Goal: Navigation & Orientation: Find specific page/section

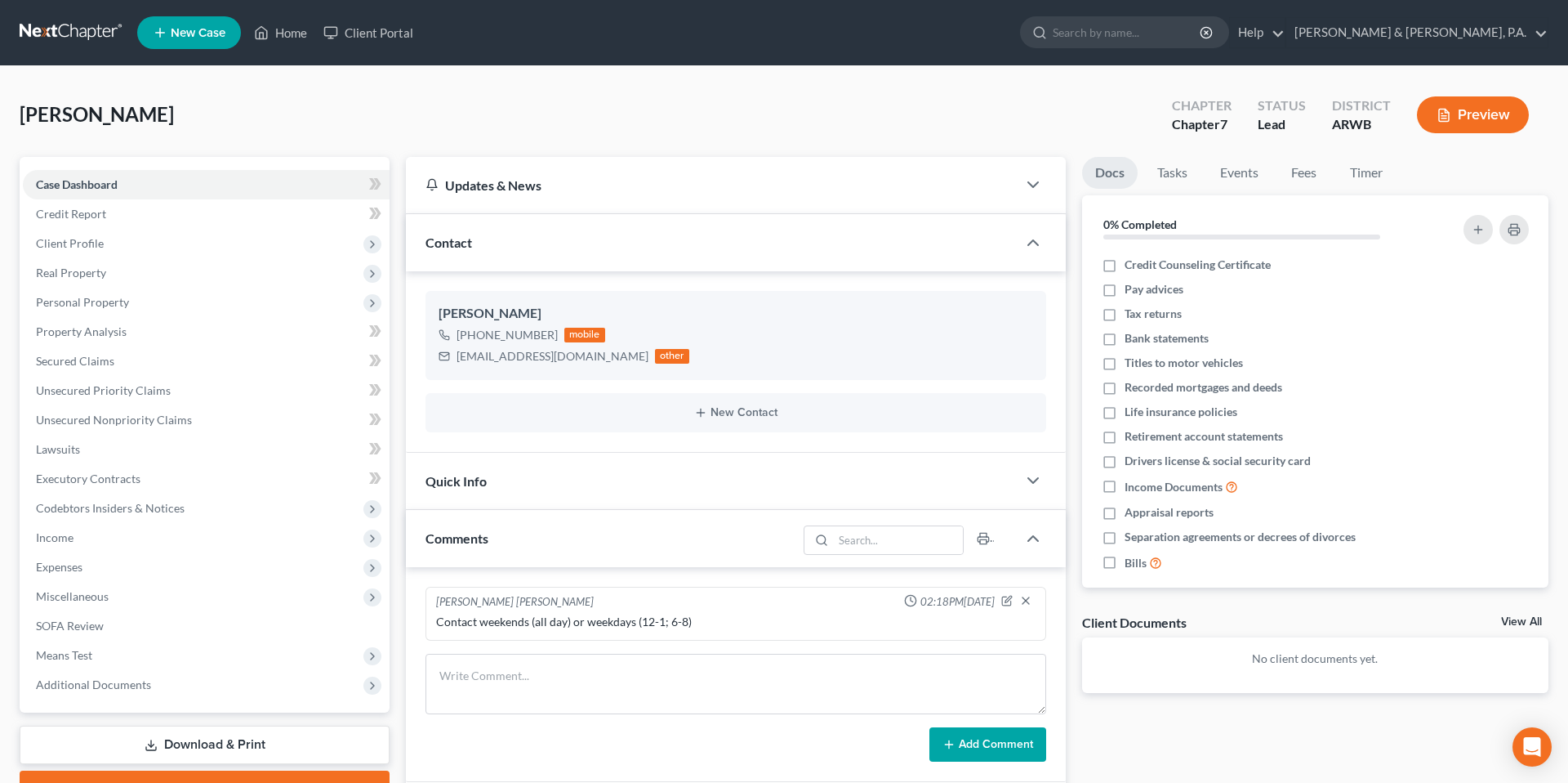
select select "0"
click at [285, 51] on ul "New Case Home Client Portal - No Result - See all results Or Press Enter... Hel…" at bounding box center [843, 33] width 1412 height 43
click at [285, 40] on link "Home" at bounding box center [280, 32] width 69 height 29
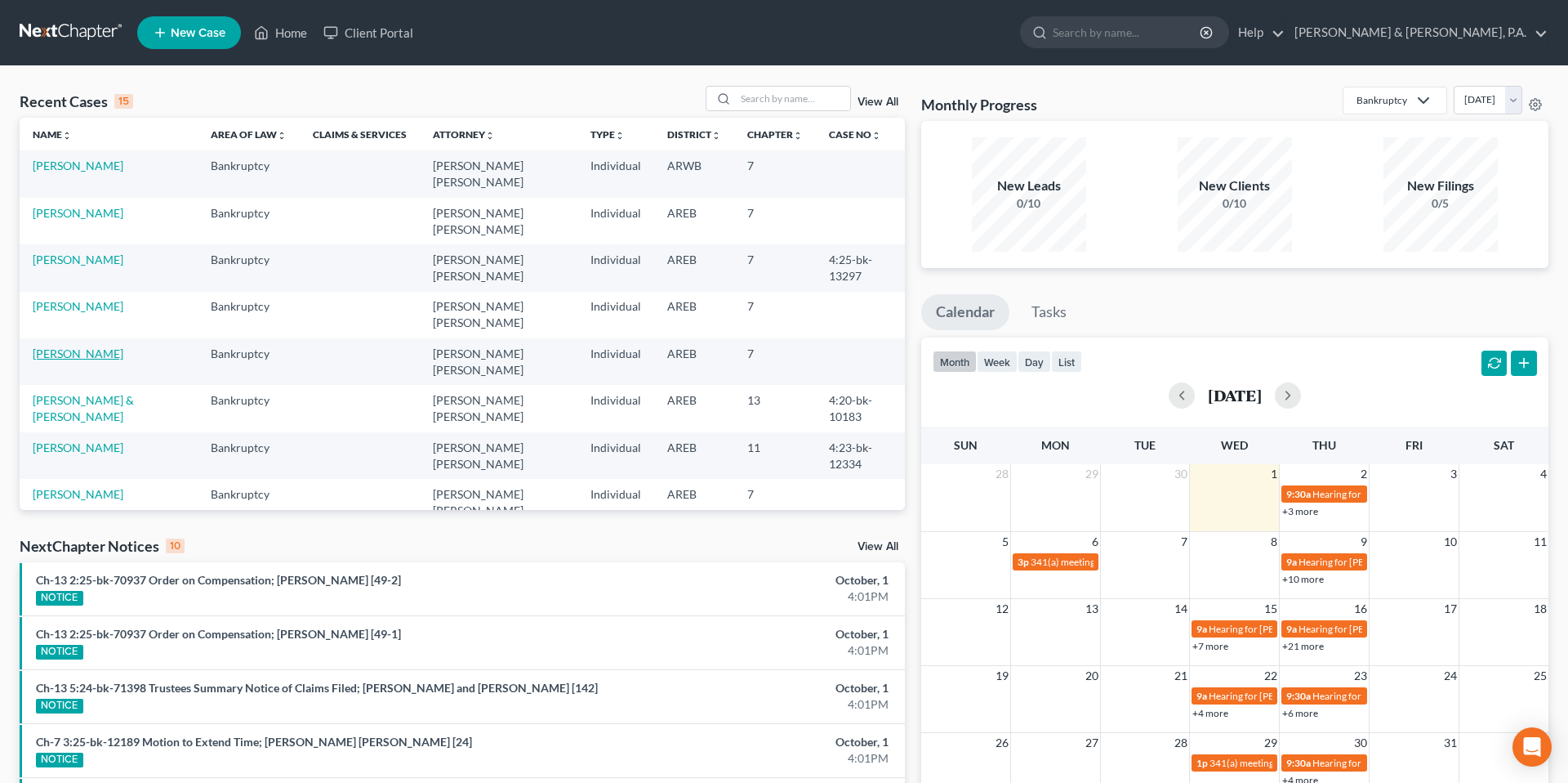
click at [102, 347] on link "[PERSON_NAME]" at bounding box center [77, 353] width 91 height 14
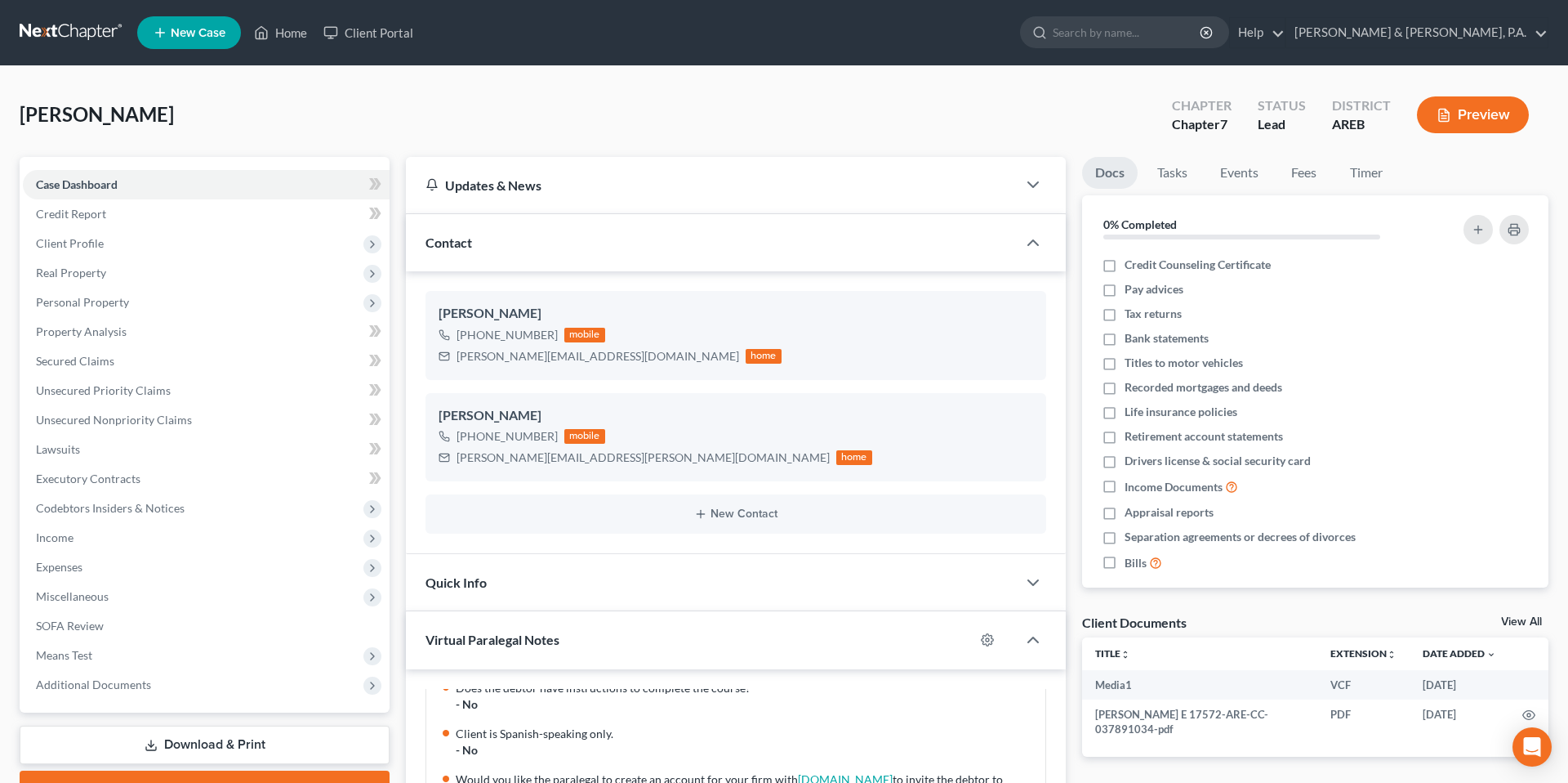
click at [392, 140] on div "[PERSON_NAME] Upgraded Chapter Chapter 7 Status Lead District AREB Preview" at bounding box center [784, 121] width 1529 height 71
click at [285, 27] on link "Home" at bounding box center [280, 32] width 69 height 29
